Goal: Information Seeking & Learning: Check status

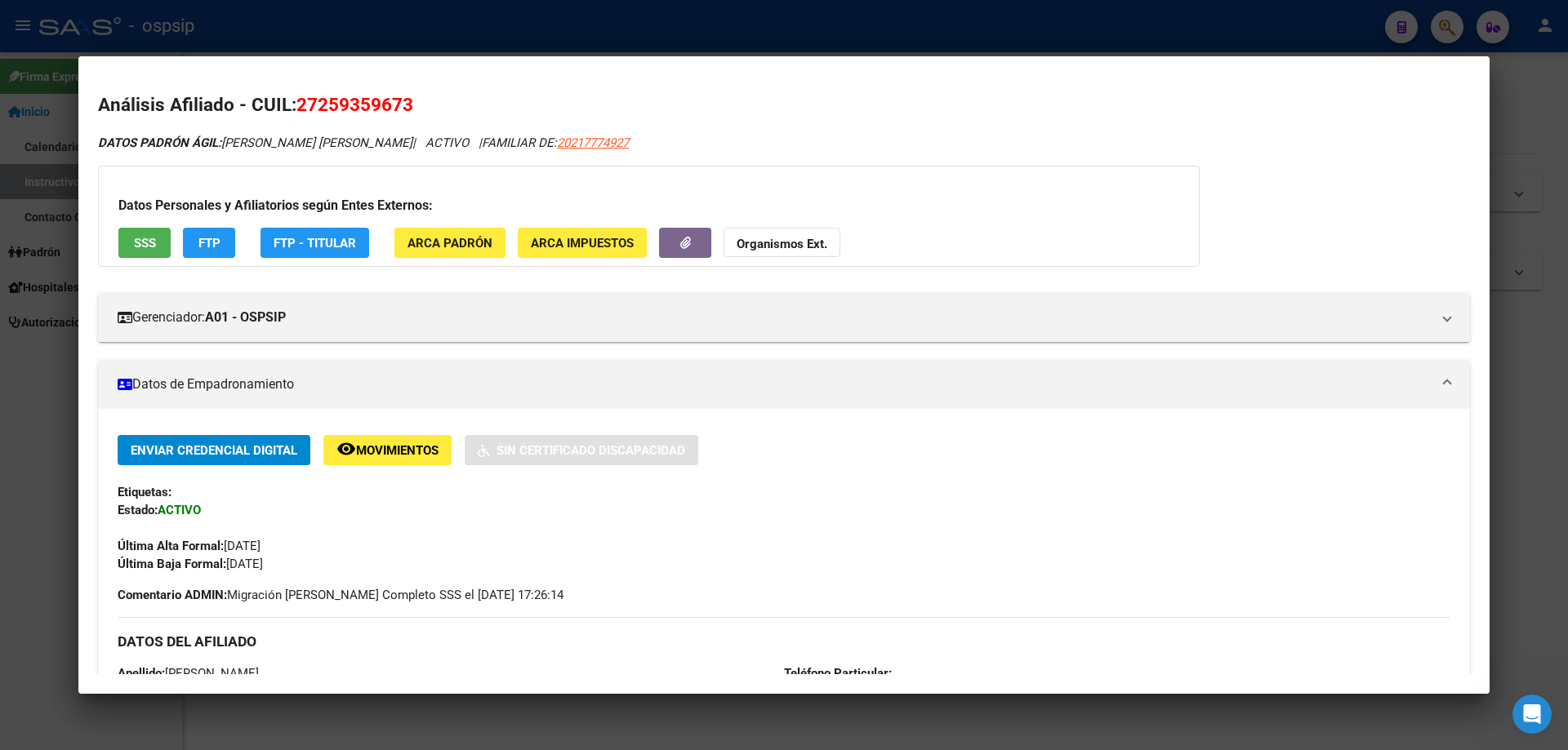
scroll to position [658, 0]
click at [1083, 709] on div at bounding box center [784, 375] width 1568 height 750
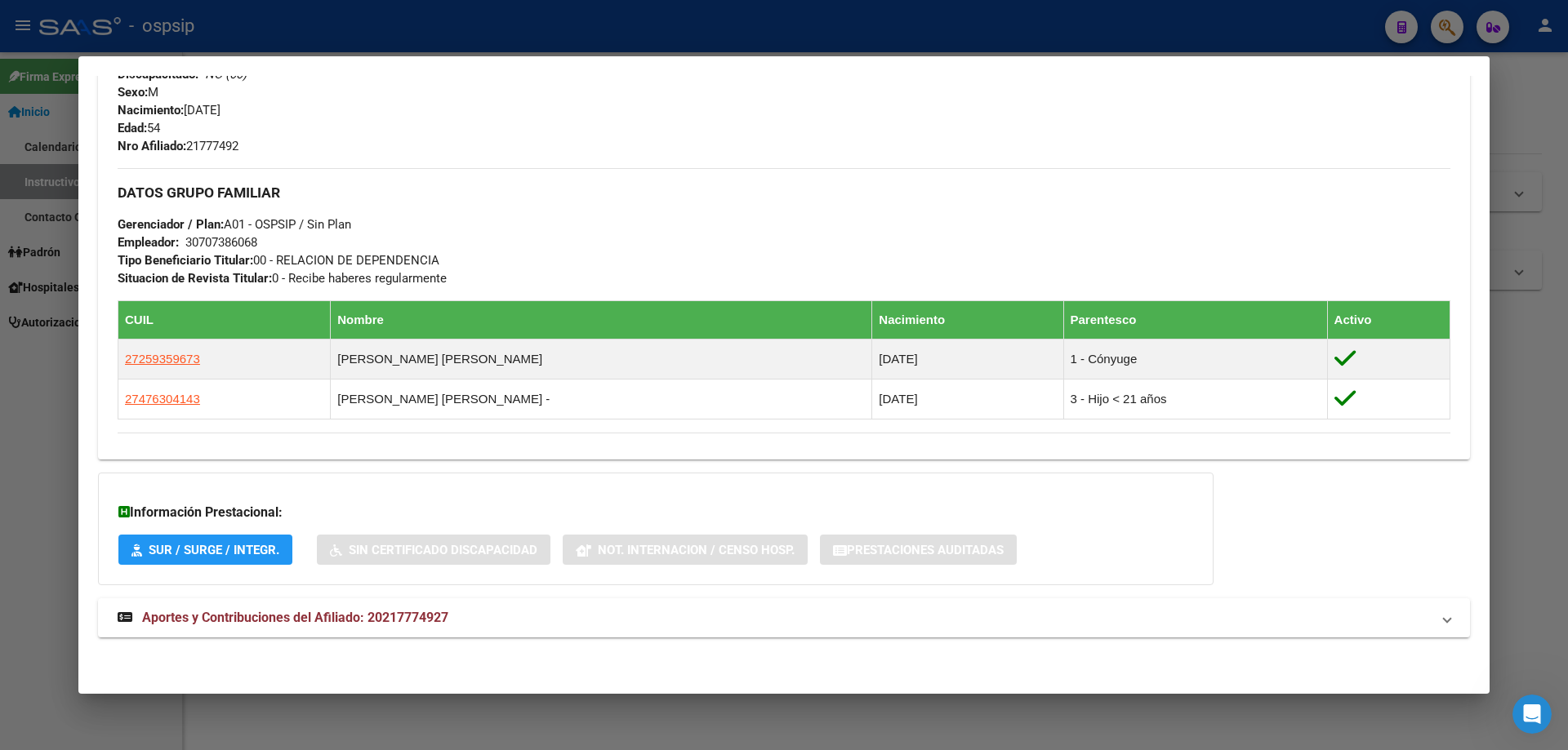
click at [664, 723] on div at bounding box center [784, 375] width 1568 height 750
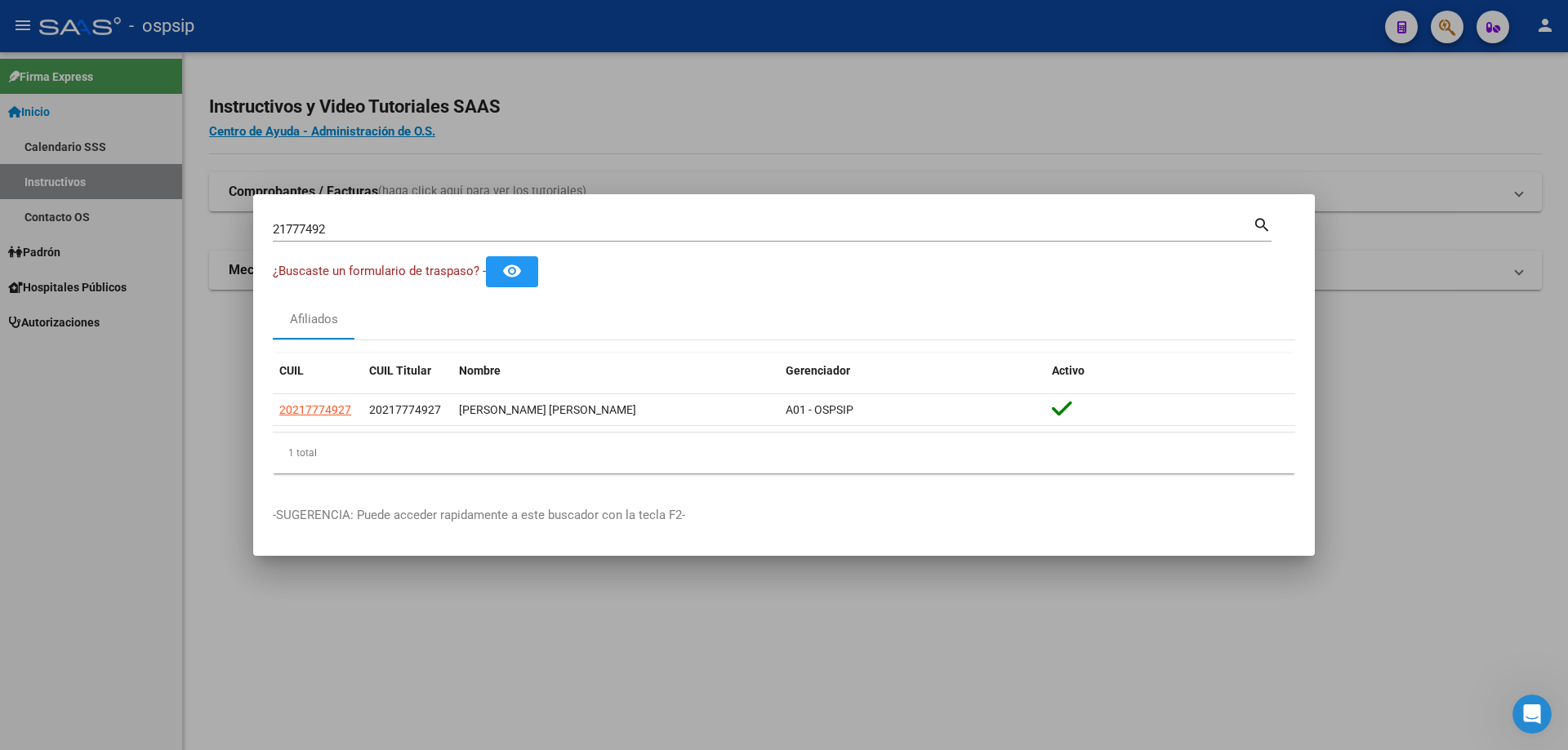
click at [341, 226] on input "21777492" at bounding box center [763, 229] width 980 height 15
type input "2"
type input "18845670"
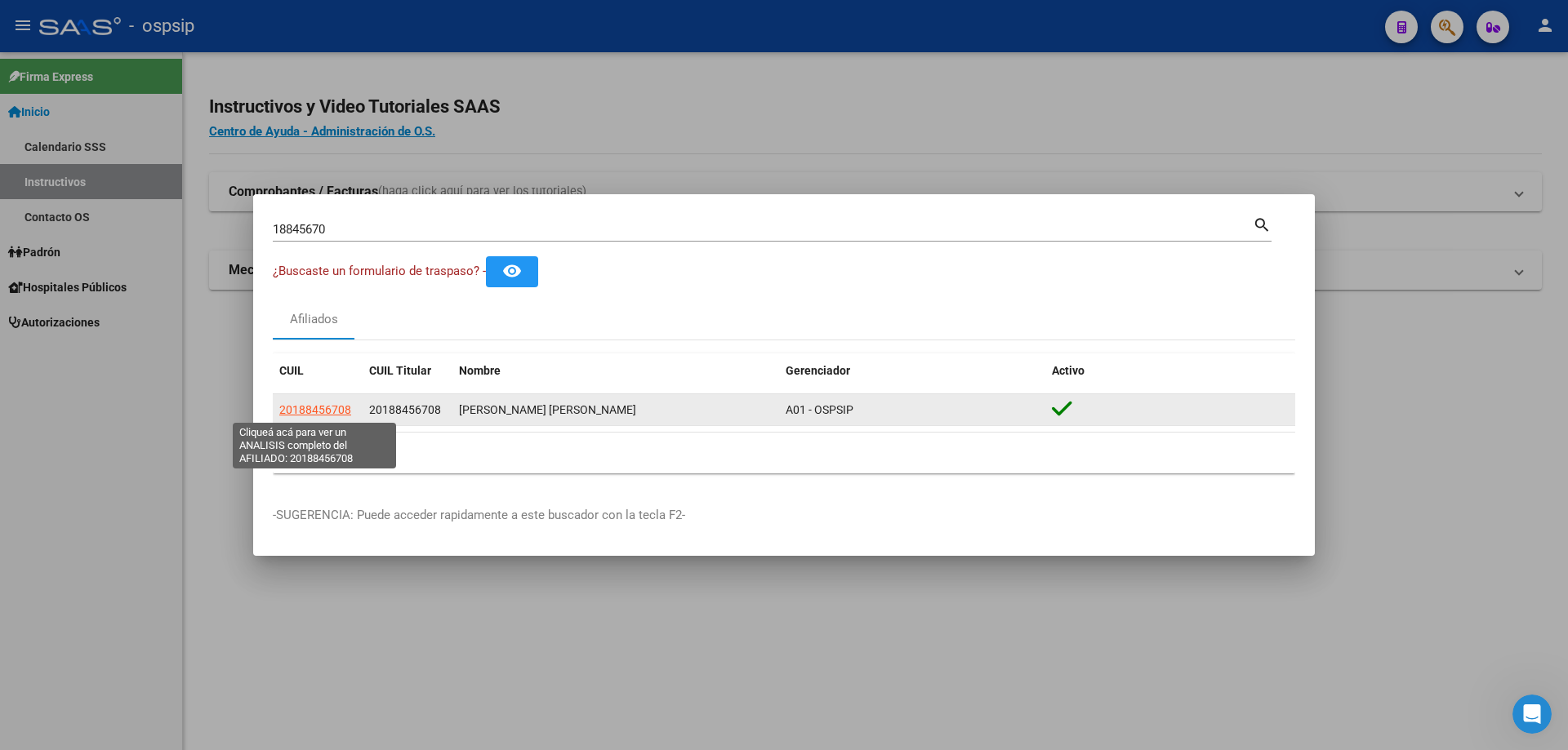
click at [335, 408] on span "20188456708" at bounding box center [315, 410] width 71 height 13
type textarea "20188456708"
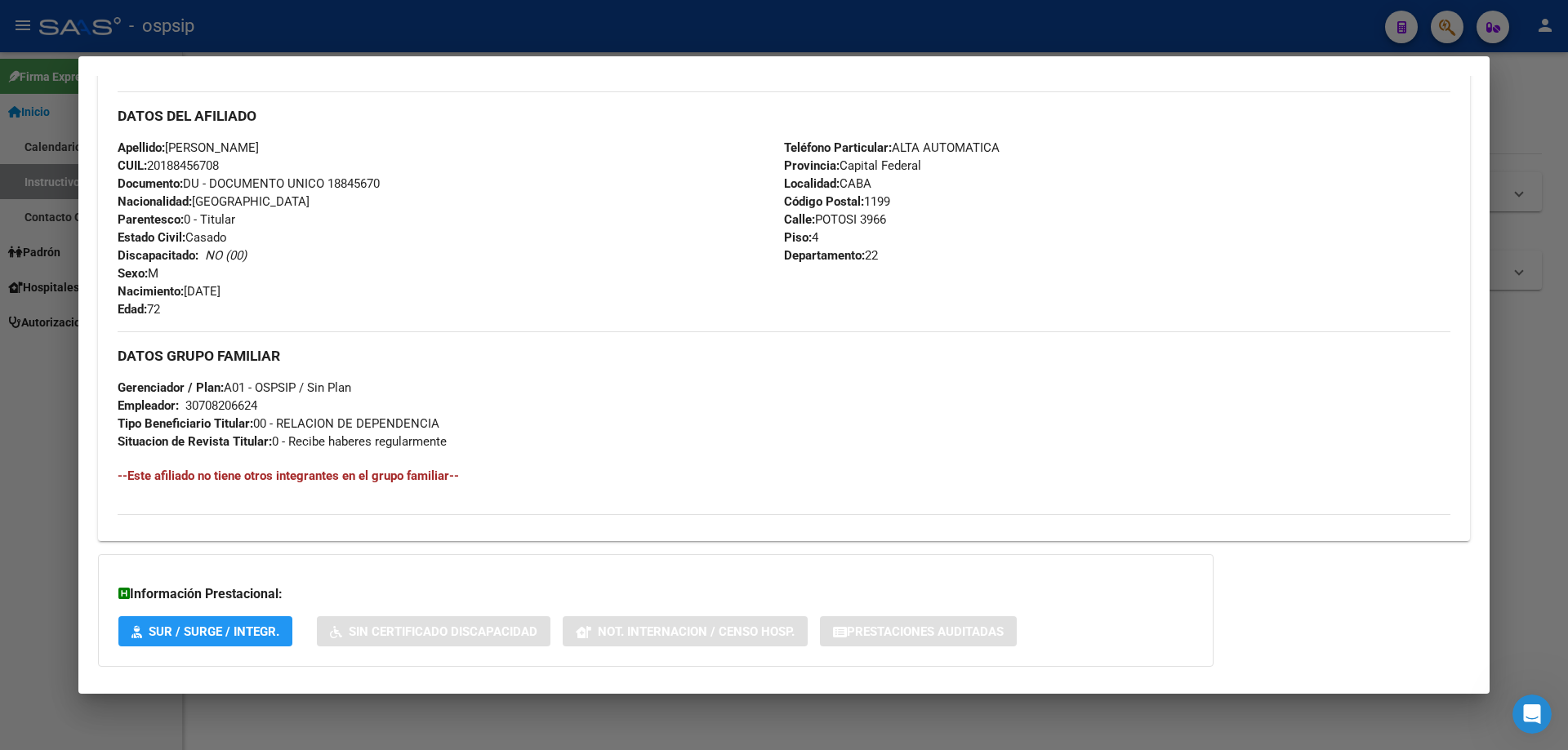
scroll to position [589, 0]
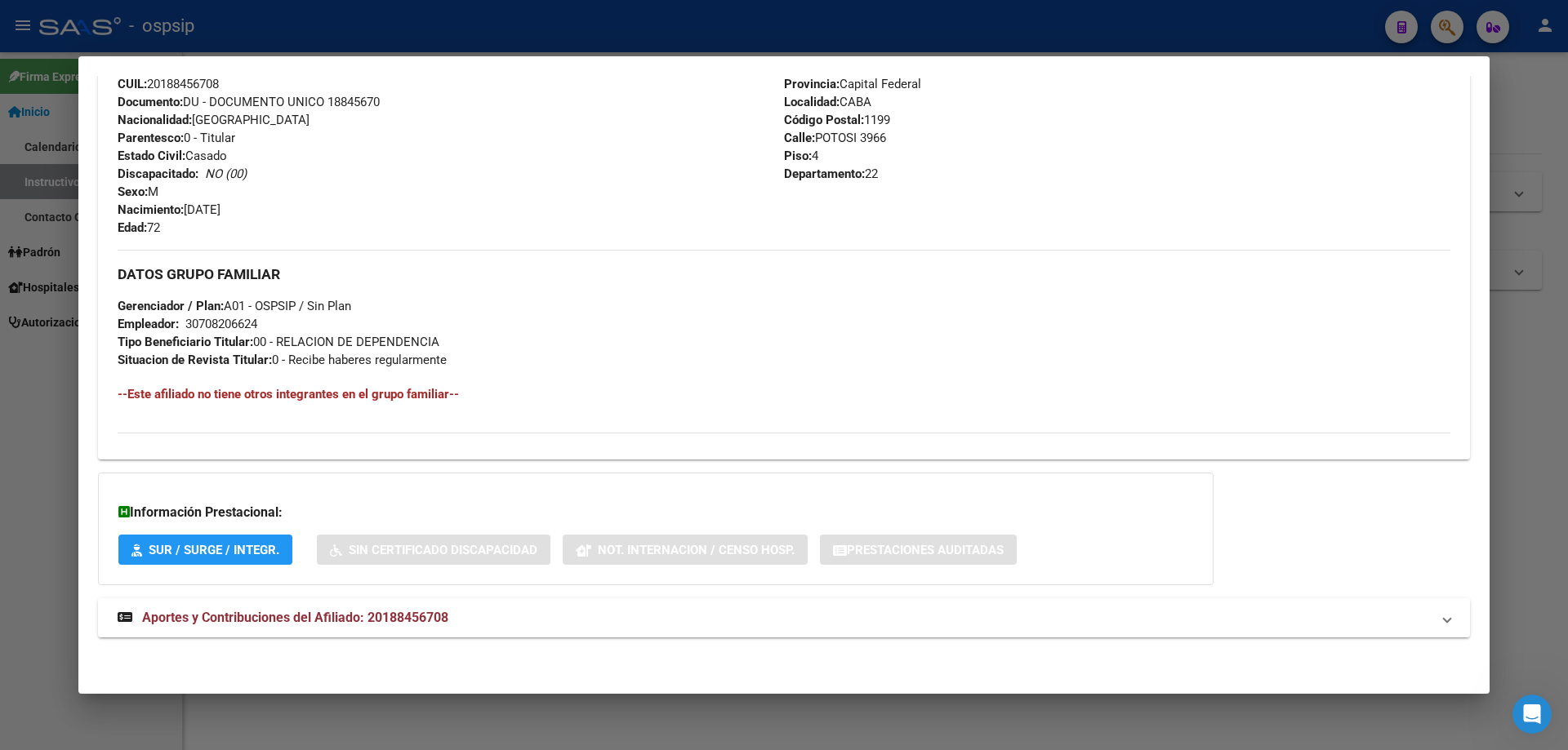
click at [336, 620] on span "Aportes y Contribuciones del Afiliado: 20188456708" at bounding box center [295, 618] width 307 height 16
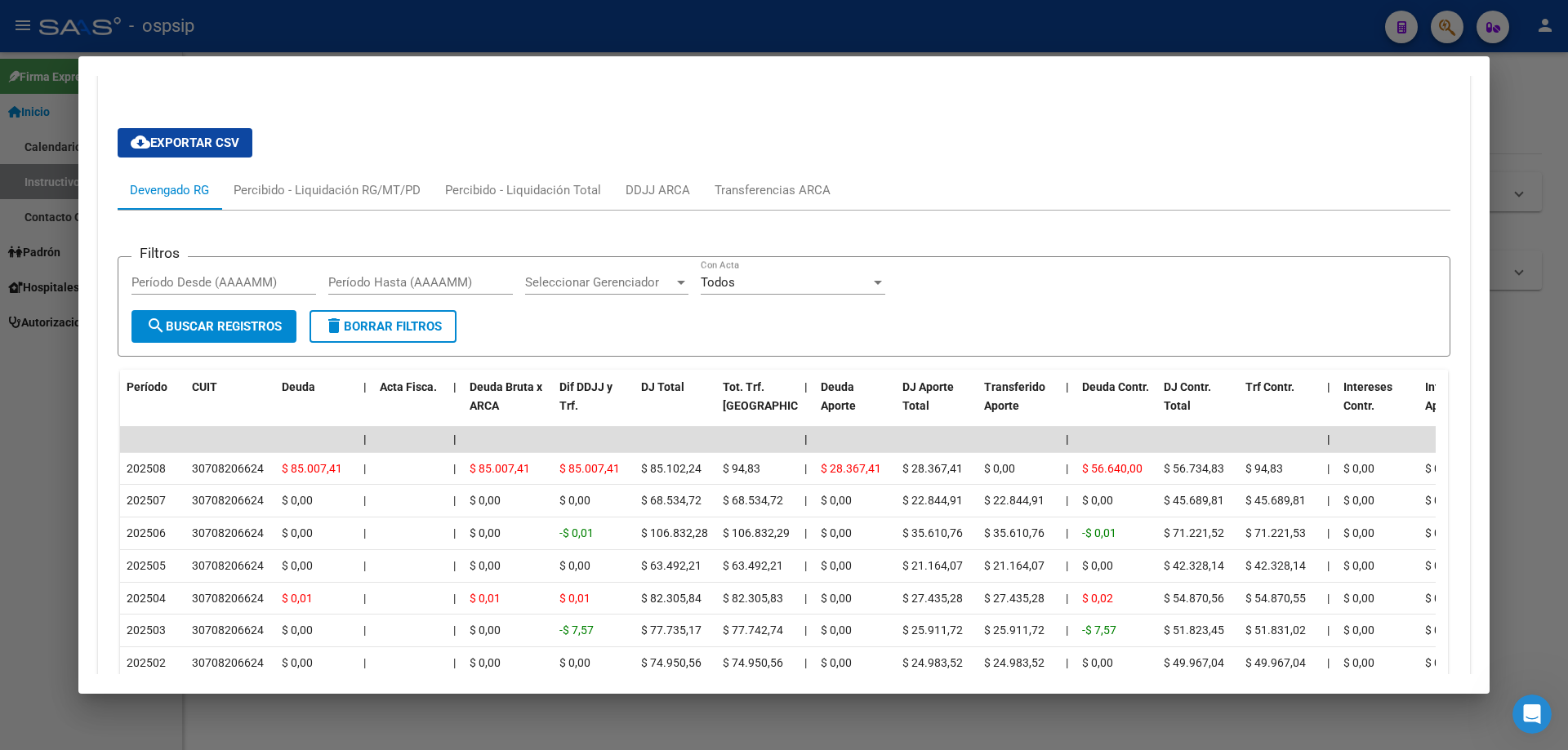
scroll to position [1079, 0]
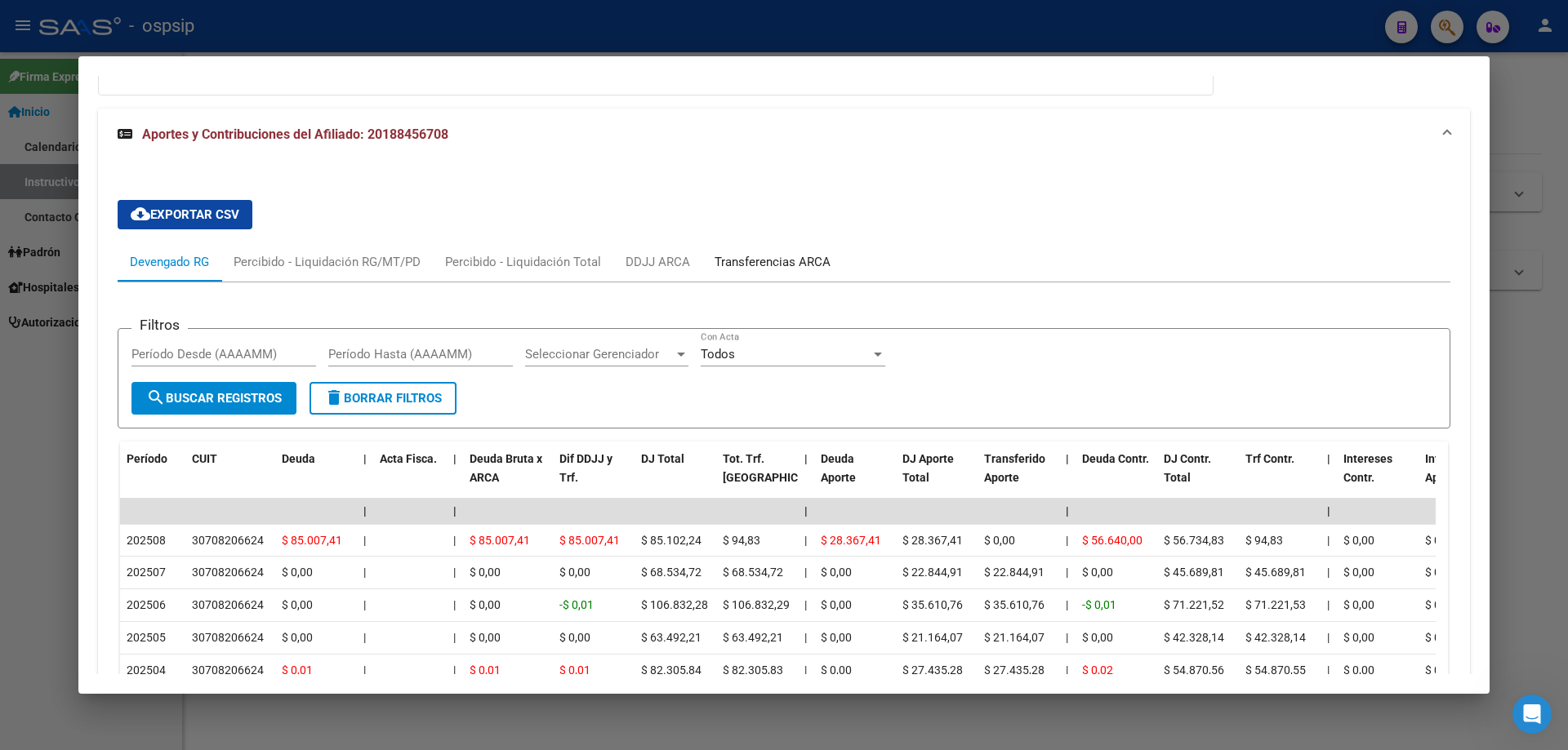
click at [730, 263] on div "Transferencias ARCA" at bounding box center [772, 262] width 116 height 18
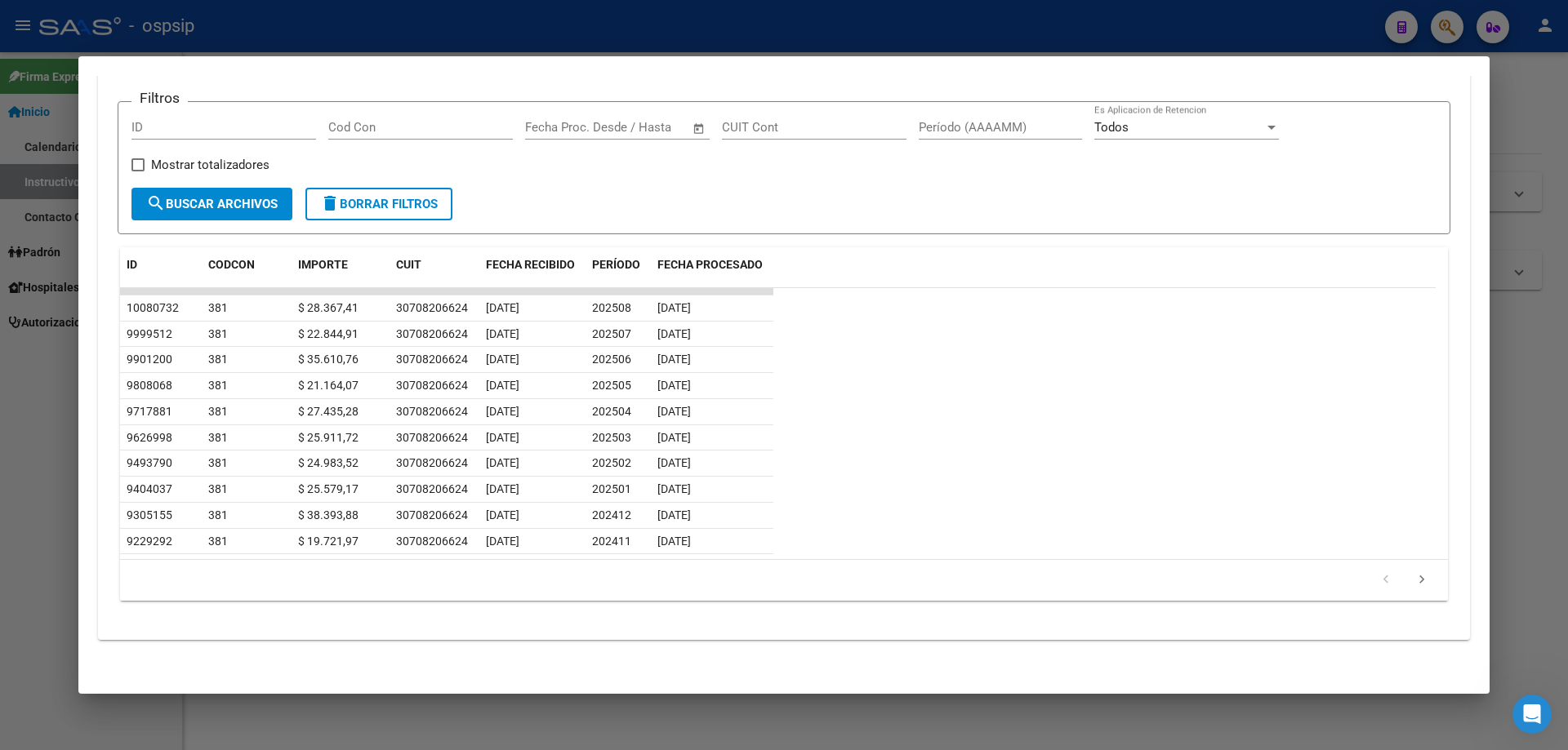
scroll to position [1309, 0]
click at [847, 719] on div at bounding box center [784, 375] width 1568 height 750
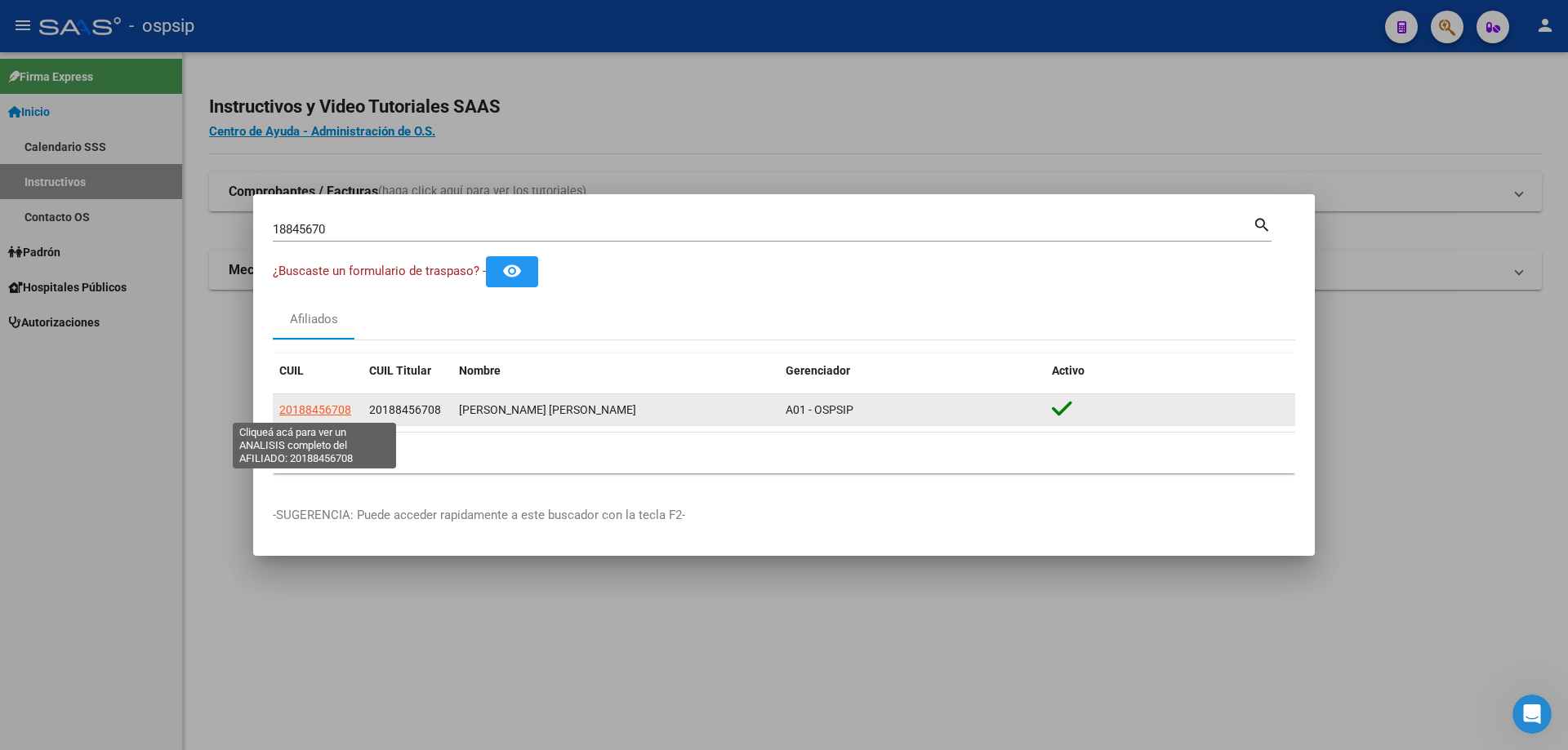
click at [334, 408] on span "20188456708" at bounding box center [315, 410] width 71 height 13
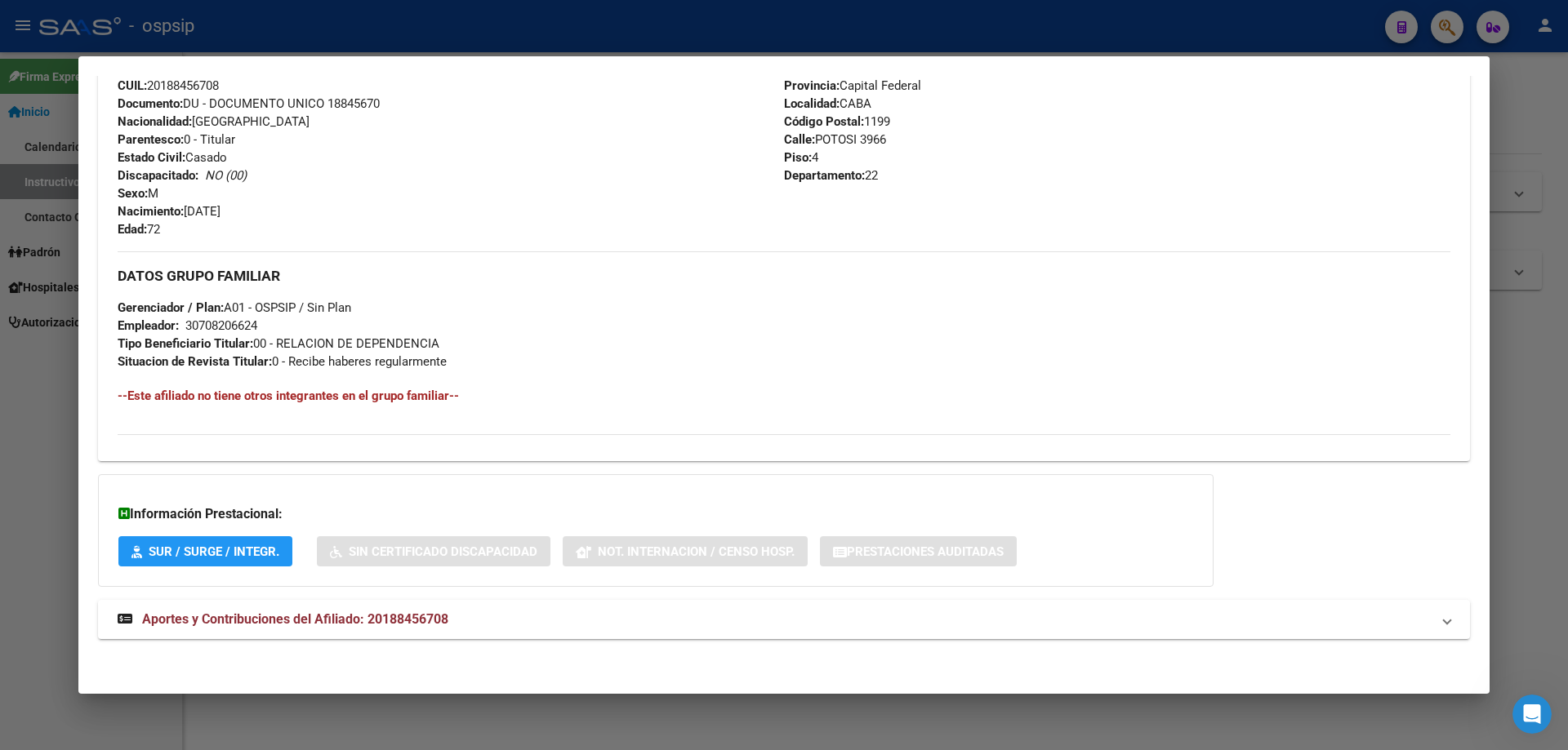
scroll to position [589, 0]
click at [327, 618] on span "Aportes y Contribuciones del Afiliado: 20188456708" at bounding box center [295, 618] width 307 height 16
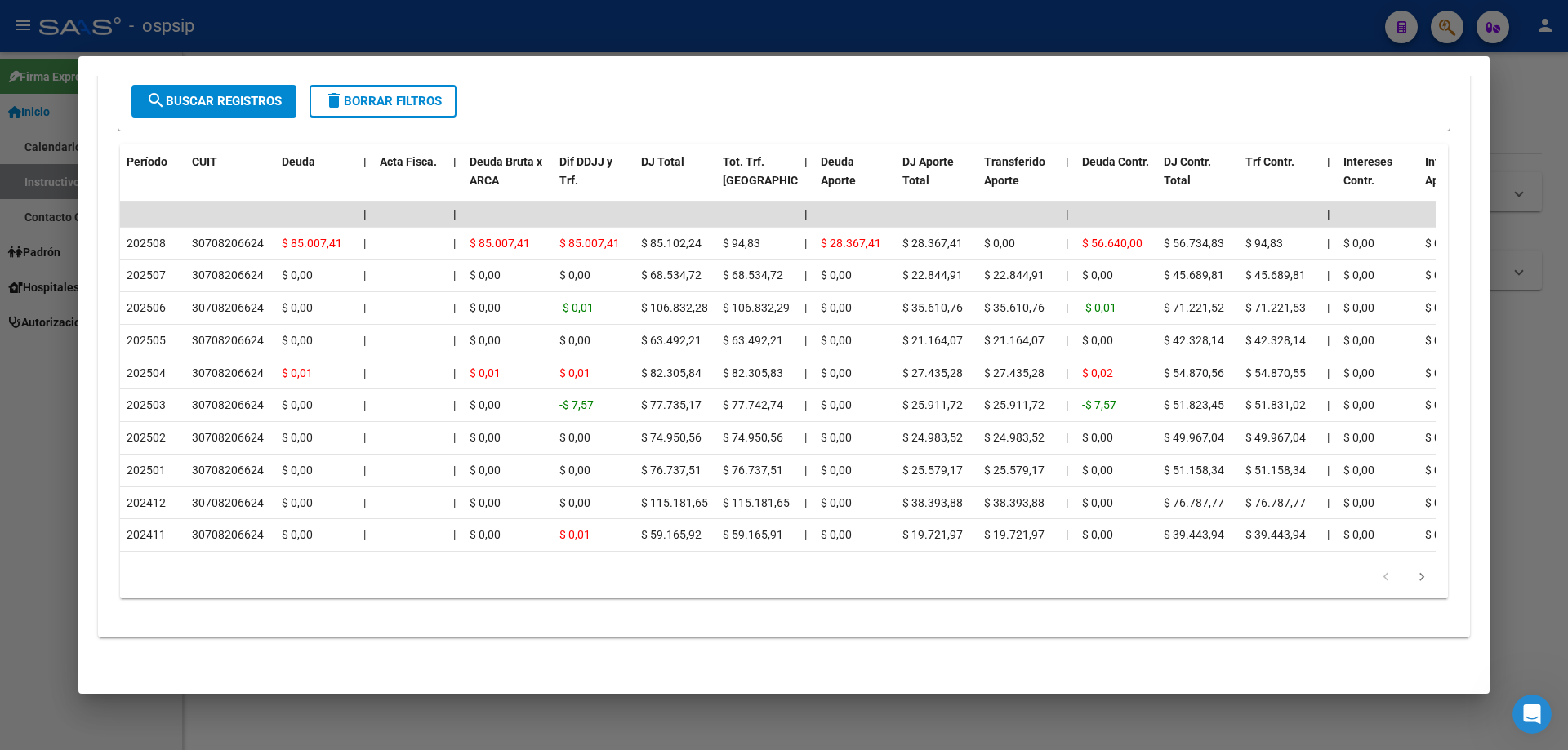
scroll to position [1388, 0]
click at [939, 725] on div at bounding box center [784, 375] width 1568 height 750
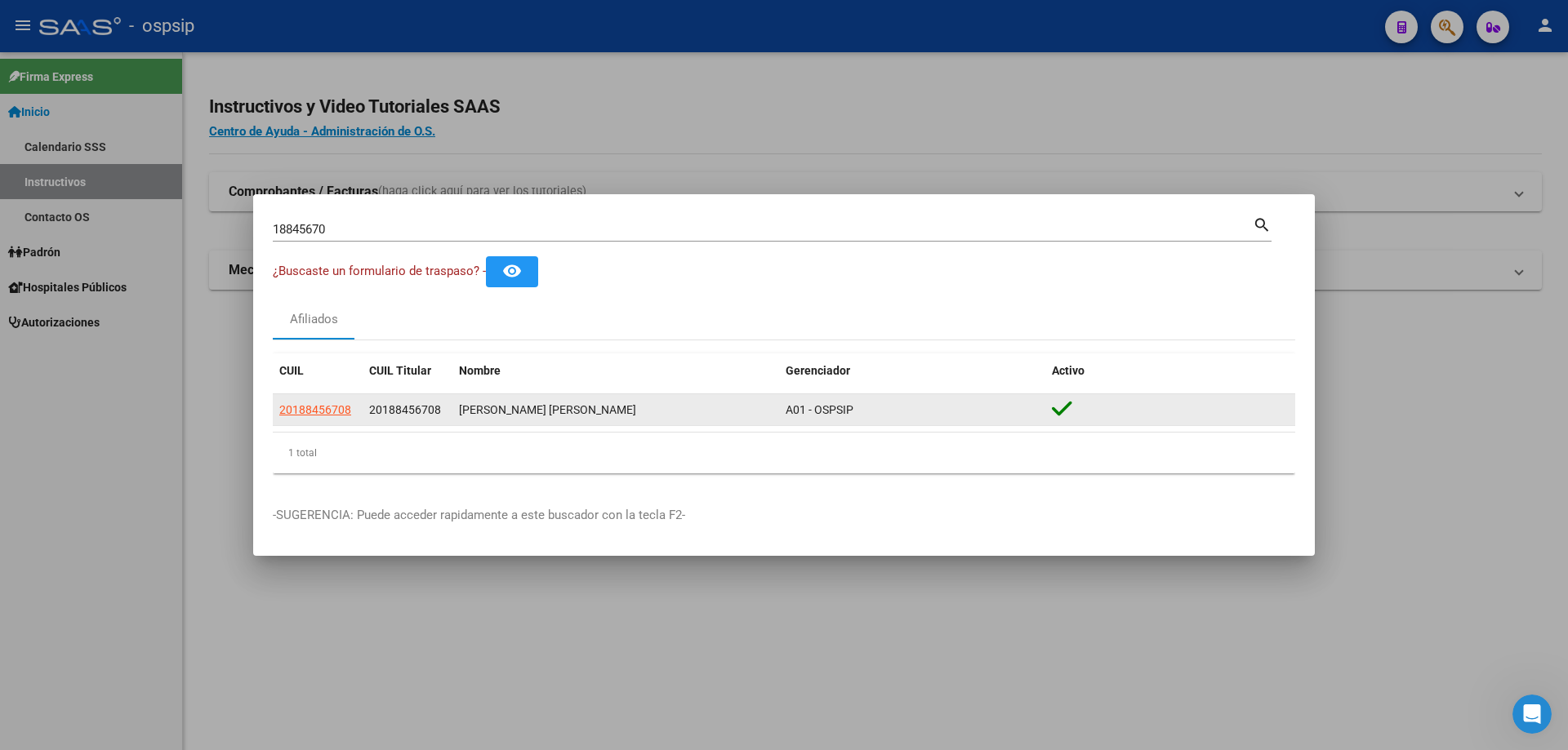
click at [356, 408] on datatable-body-cell "20188456708" at bounding box center [318, 410] width 90 height 32
click at [328, 408] on span "20188456708" at bounding box center [315, 410] width 71 height 13
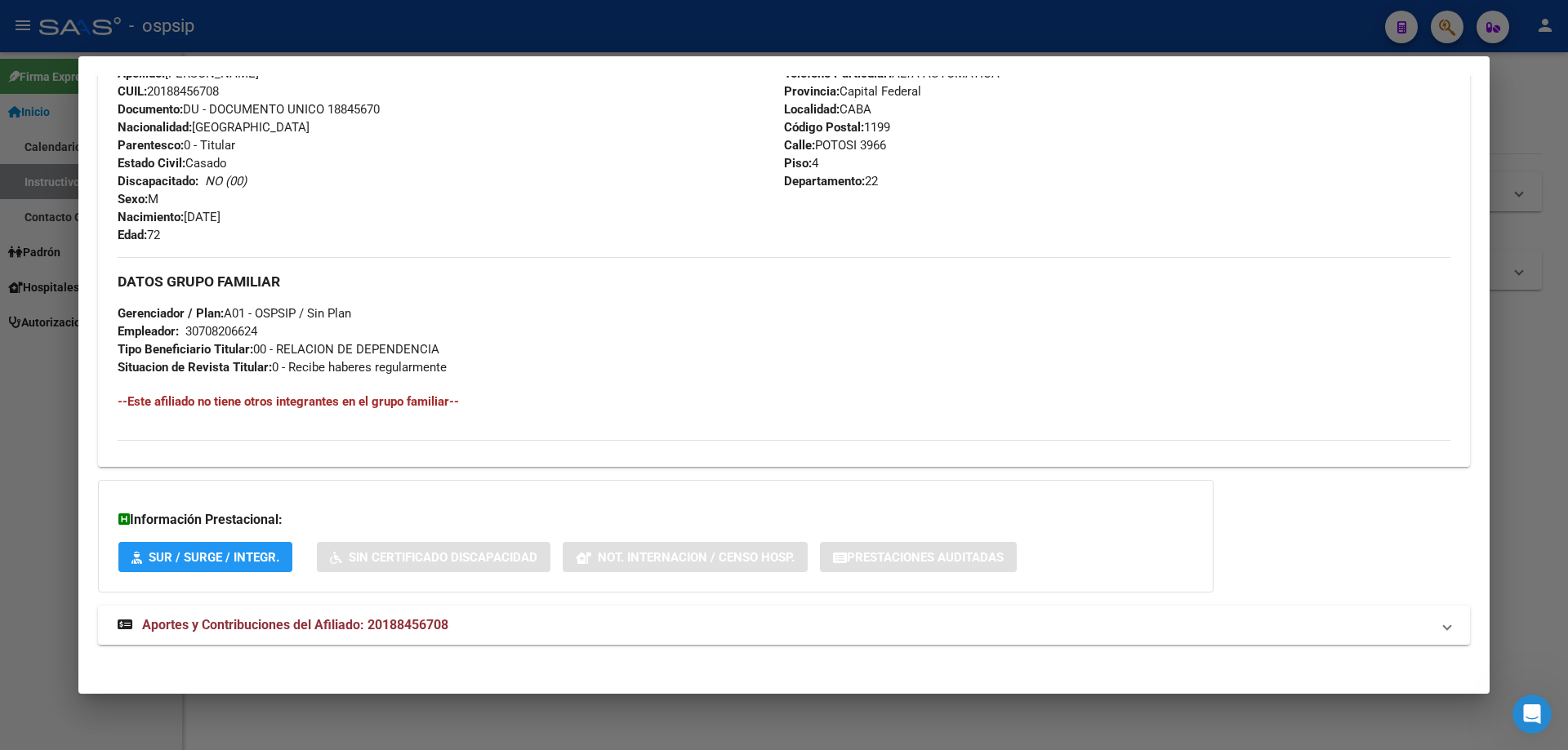
scroll to position [589, 0]
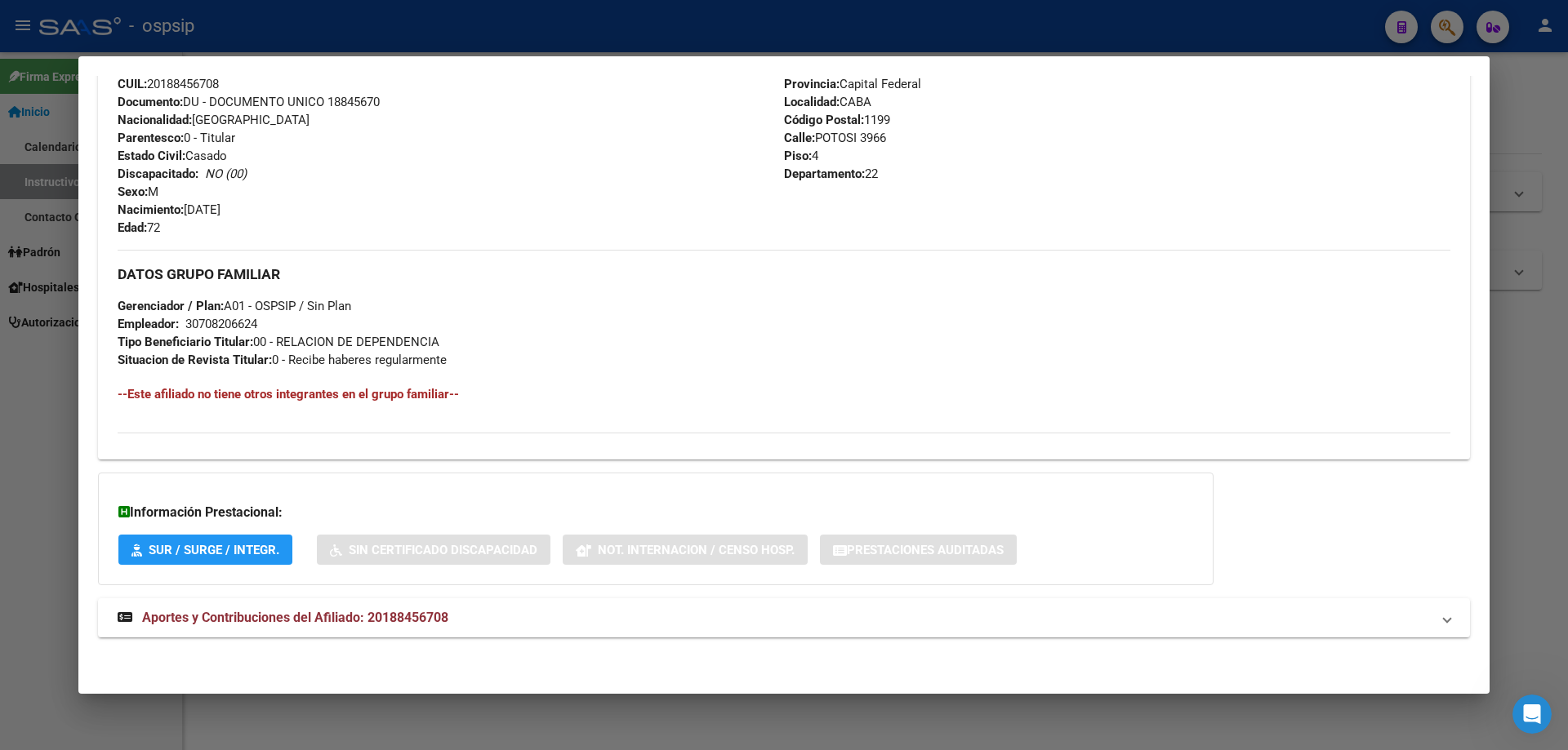
click at [588, 713] on div at bounding box center [784, 375] width 1568 height 750
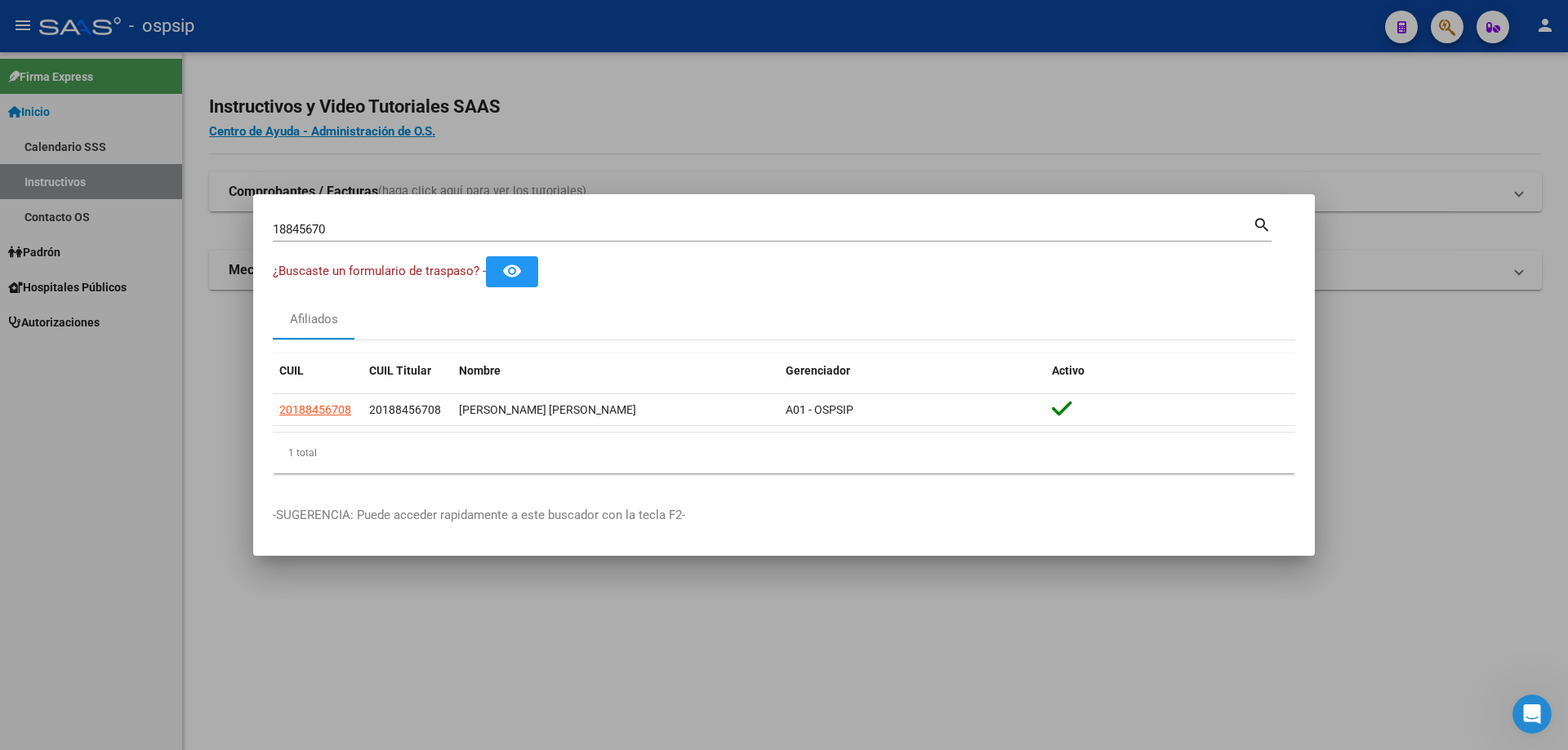
click at [445, 227] on input "18845670" at bounding box center [763, 229] width 980 height 15
type input "1"
type input "33958707"
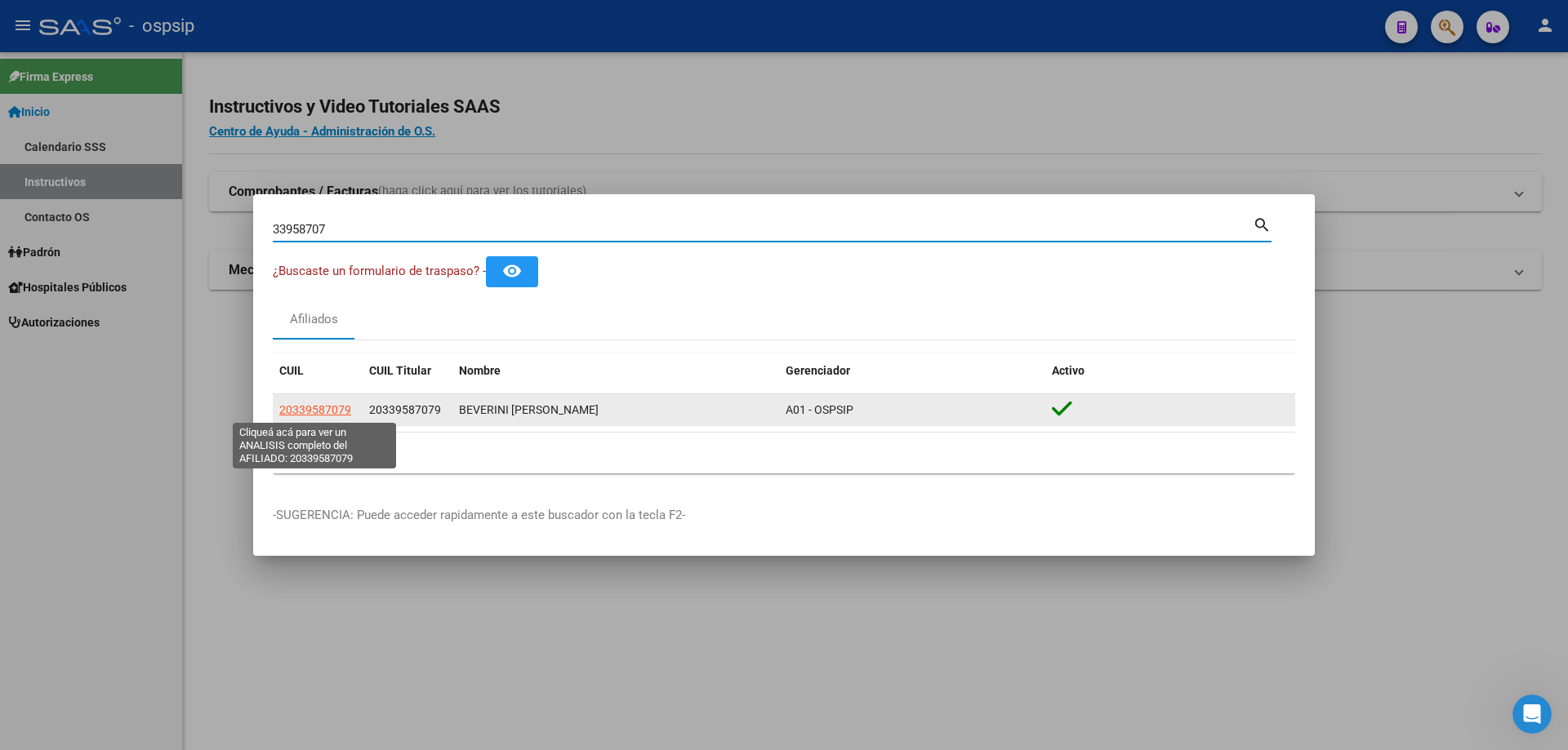
click at [334, 406] on span "20339587079" at bounding box center [315, 410] width 71 height 13
type textarea "20339587079"
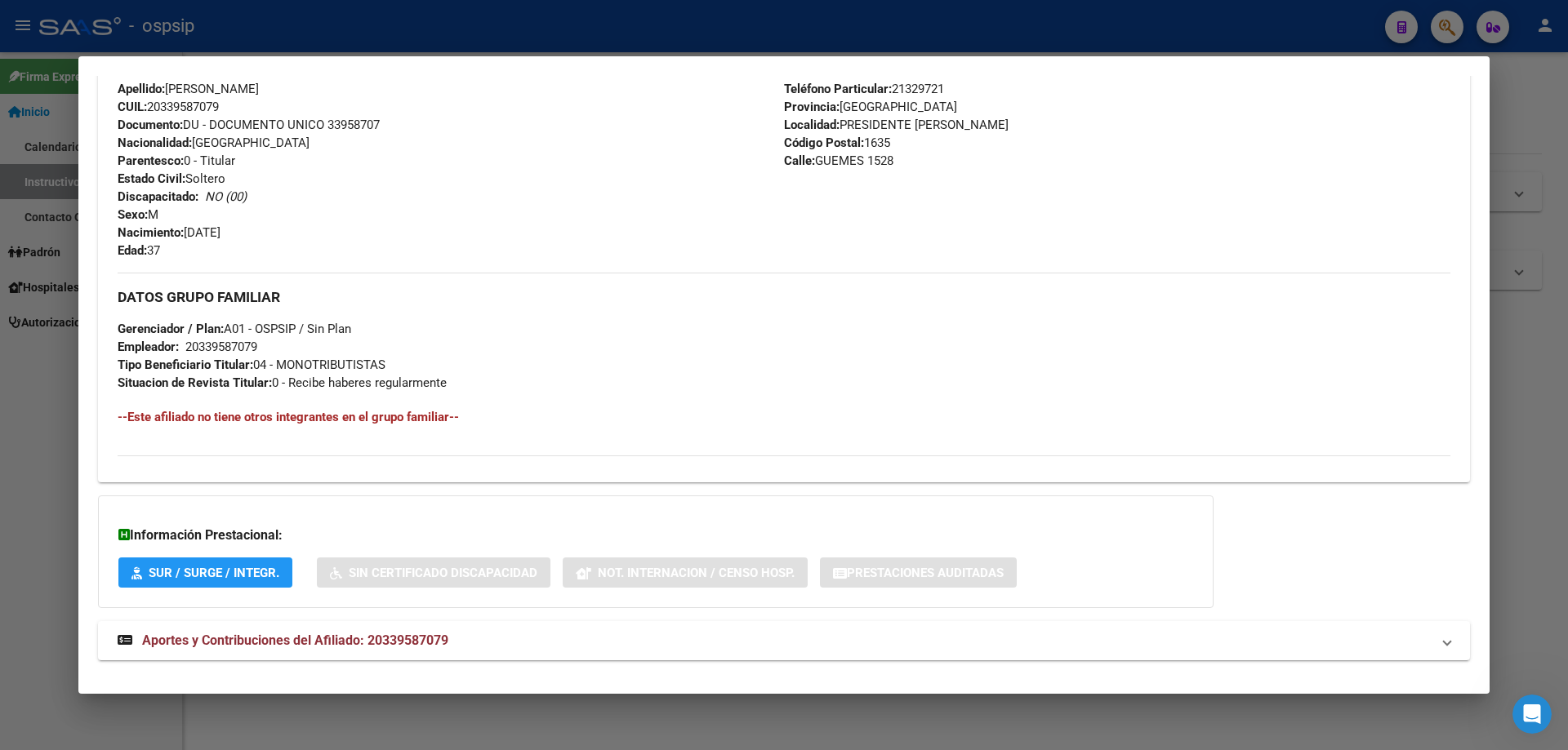
scroll to position [594, 0]
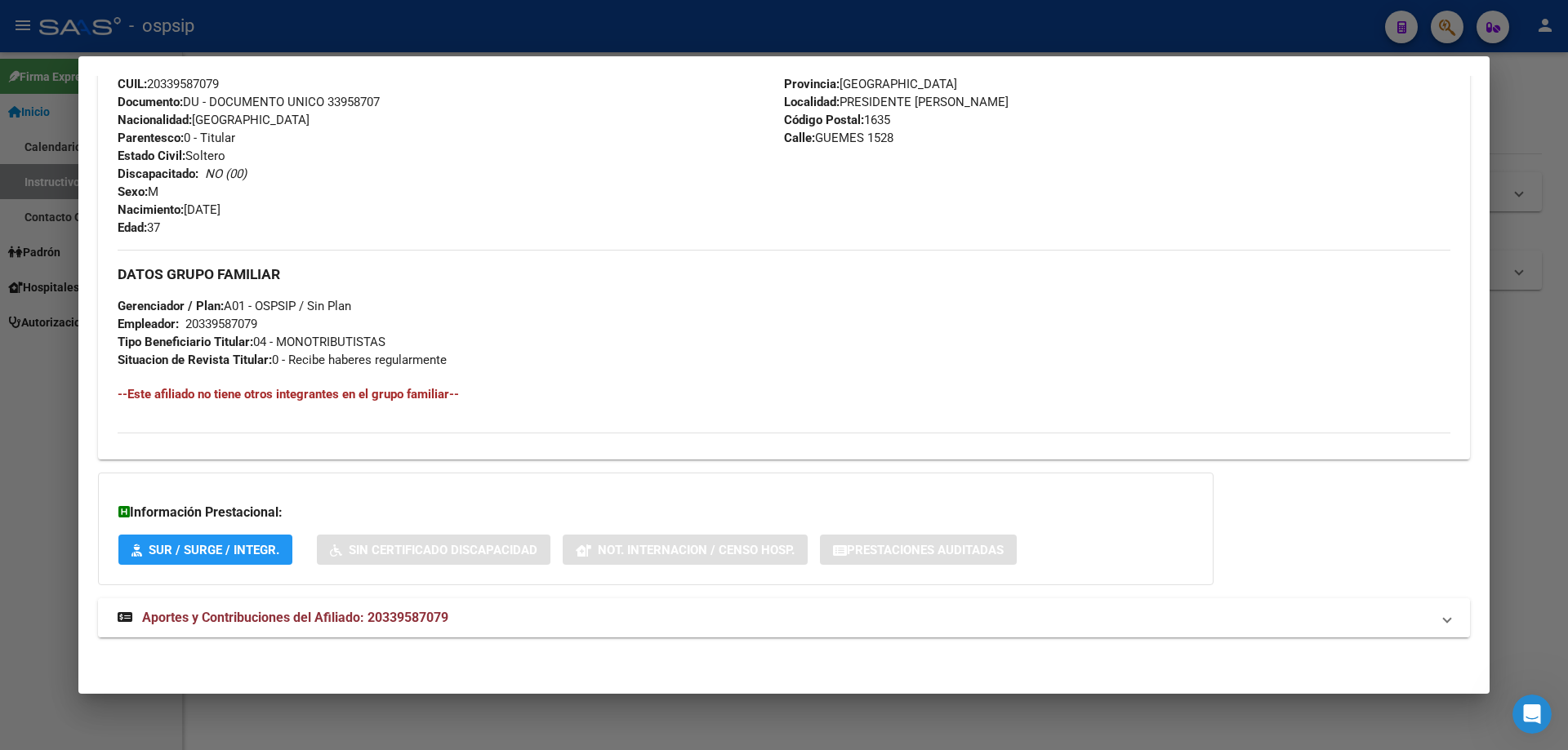
click at [321, 618] on span "Aportes y Contribuciones del Afiliado: 20339587079" at bounding box center [295, 618] width 307 height 16
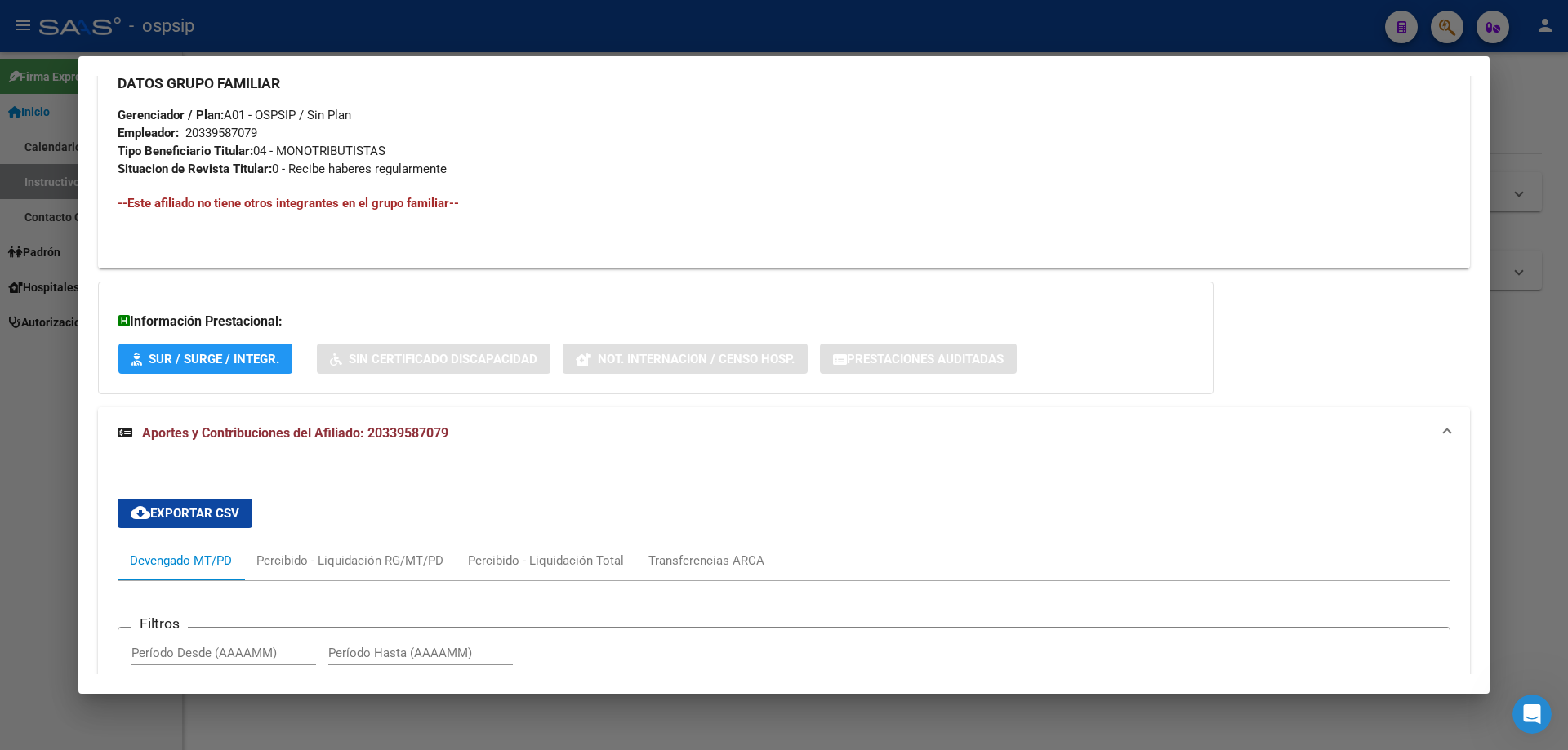
scroll to position [675, 0]
